Goal: Information Seeking & Learning: Learn about a topic

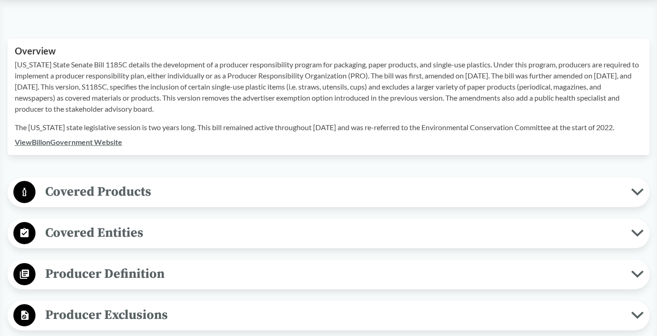
scroll to position [308, 0]
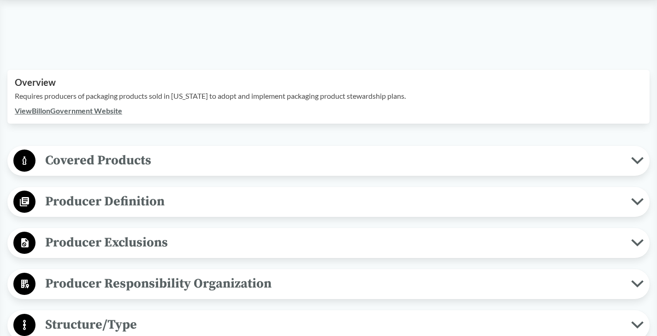
scroll to position [258, 0]
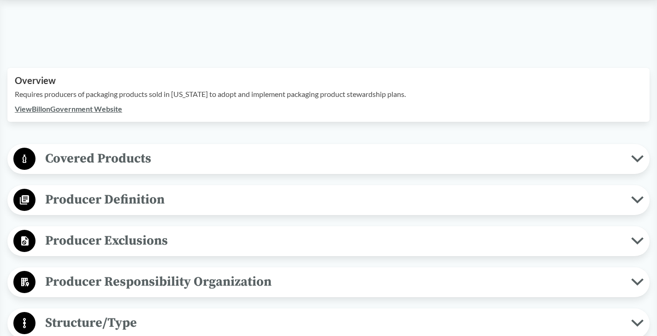
click at [113, 107] on link "View Bill on Government Website" at bounding box center [68, 108] width 107 height 9
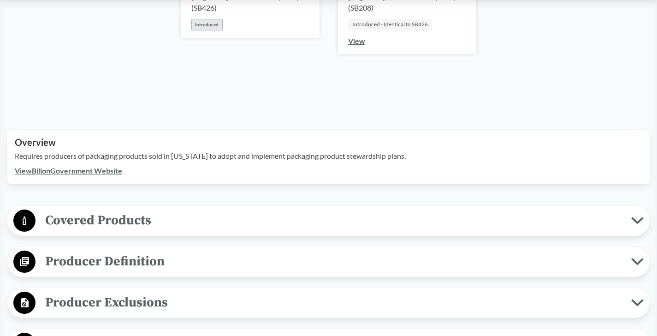
scroll to position [0, 0]
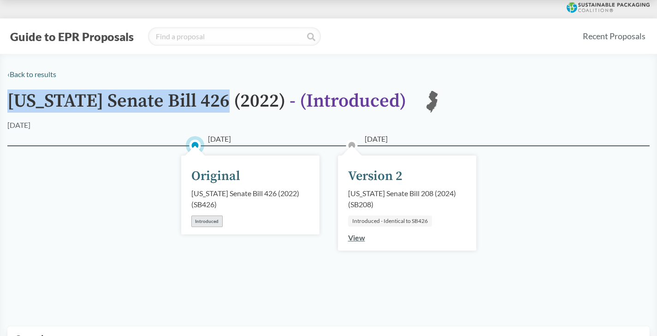
drag, startPoint x: 227, startPoint y: 100, endPoint x: -6, endPoint y: 100, distance: 232.5
copy h1 "[US_STATE] Senate Bill 426"
click at [360, 240] on link "View" at bounding box center [356, 237] width 17 height 9
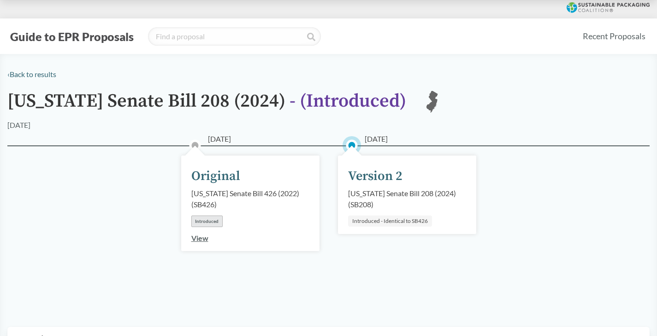
click at [365, 222] on div "Introduced - Identical to SB426" at bounding box center [390, 220] width 84 height 11
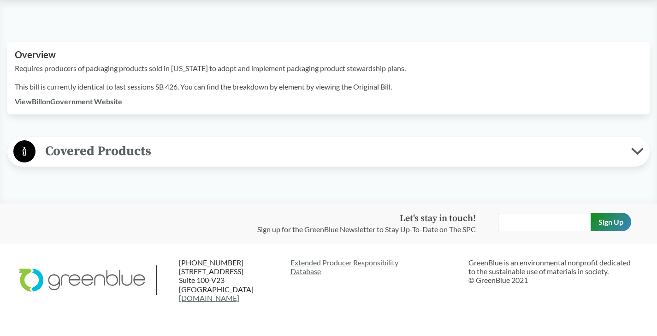
scroll to position [262, 0]
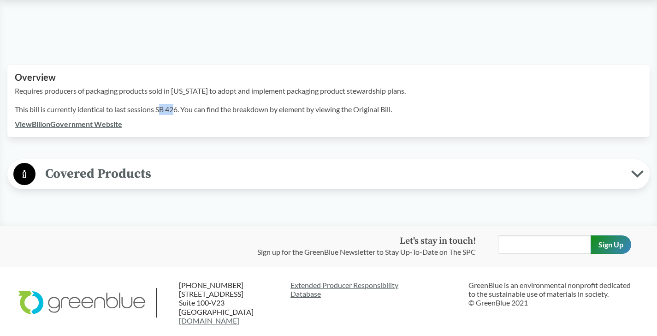
drag, startPoint x: 177, startPoint y: 106, endPoint x: 161, endPoint y: 106, distance: 16.6
click at [161, 106] on p "This bill is currently identical to last sessions SB 426. You can find the brea…" at bounding box center [329, 109] width 628 height 11
click at [176, 107] on p "This bill is currently identical to last sessions SB 426. You can find the brea…" at bounding box center [329, 109] width 628 height 11
drag, startPoint x: 179, startPoint y: 108, endPoint x: 157, endPoint y: 108, distance: 21.7
click at [157, 108] on p "This bill is currently identical to last sessions SB 426. You can find the brea…" at bounding box center [329, 109] width 628 height 11
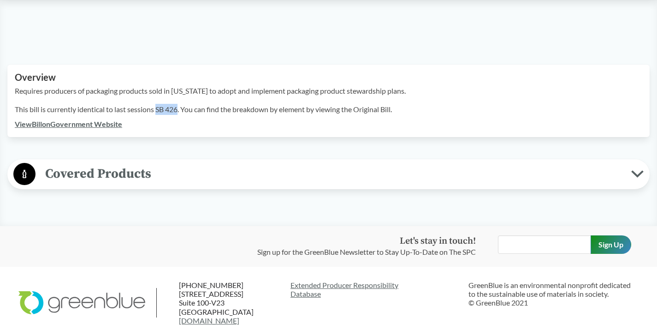
copy p "SB 426"
